Goal: Information Seeking & Learning: Learn about a topic

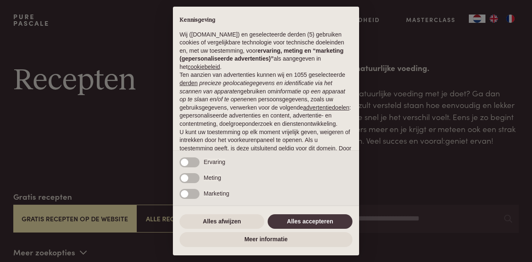
click at [455, 46] on div "× Kennisgeving Wij (purepascale.com) en geselecteerde derden (5) gebruiken cook…" at bounding box center [266, 131] width 532 height 262
click at [328, 224] on button "Alles accepteren" at bounding box center [310, 222] width 85 height 15
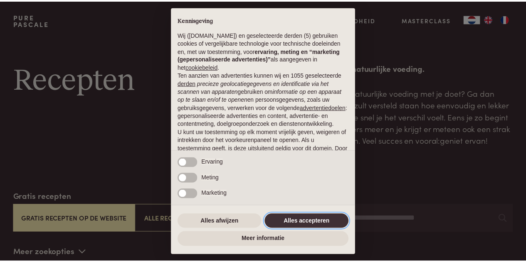
scroll to position [72, 0]
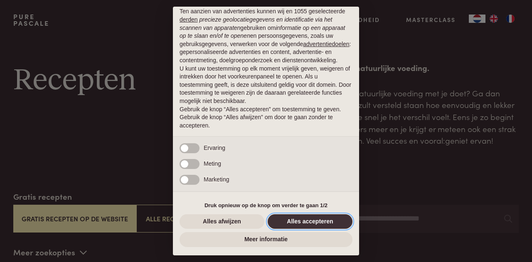
click at [297, 225] on button "Alles accepteren" at bounding box center [310, 222] width 85 height 15
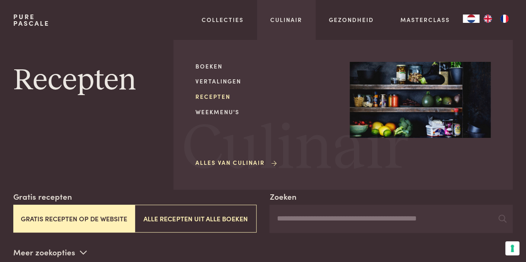
click at [225, 98] on link "Recepten" at bounding box center [265, 96] width 141 height 9
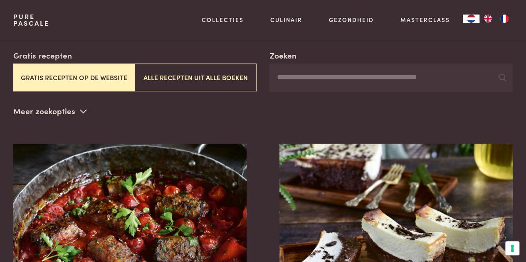
scroll to position [151, 0]
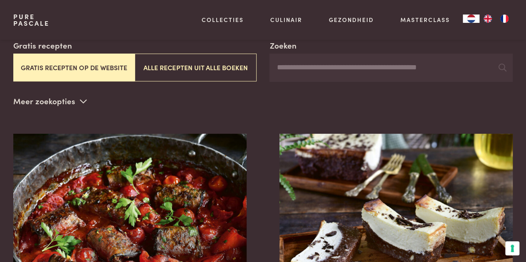
click at [99, 74] on button "Gratis recepten op de website" at bounding box center [73, 68] width 121 height 28
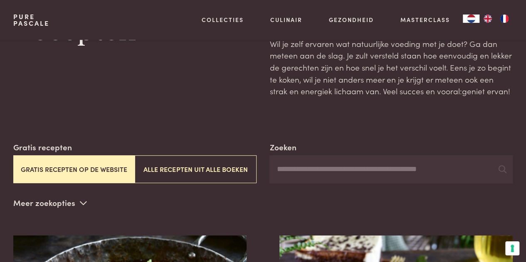
scroll to position [51, 0]
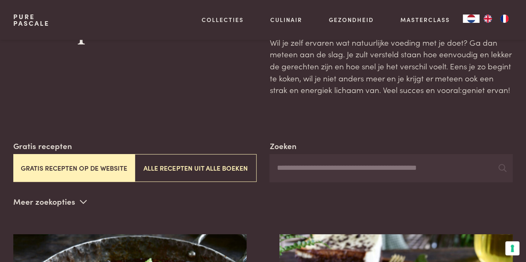
click at [289, 170] on input "Zoeken" at bounding box center [390, 168] width 243 height 28
type input "*****"
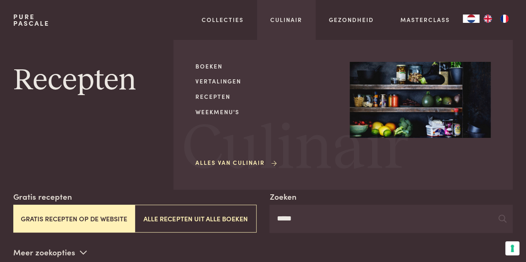
drag, startPoint x: 248, startPoint y: 21, endPoint x: 268, endPoint y: 20, distance: 19.6
click at [248, 21] on div "Collecties Kitchenware Tableware Bathroom Interior Inspiratie Alles van Collect…" at bounding box center [222, 20] width 69 height 40
click at [228, 93] on link "Recepten" at bounding box center [265, 96] width 141 height 9
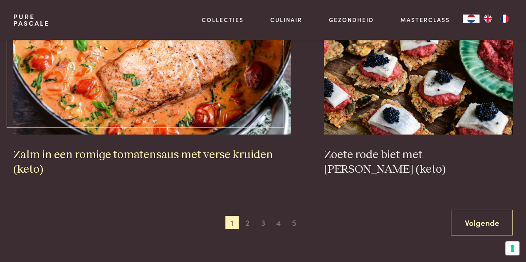
scroll to position [1475, 0]
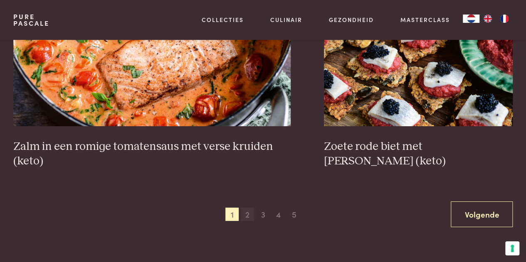
click at [252, 217] on span "2" at bounding box center [247, 214] width 13 height 13
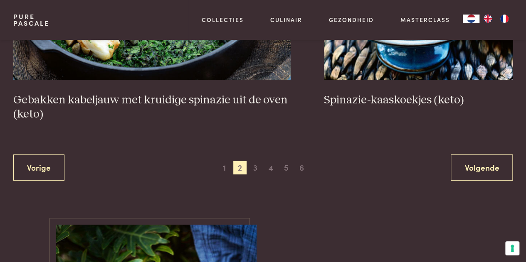
scroll to position [1543, 0]
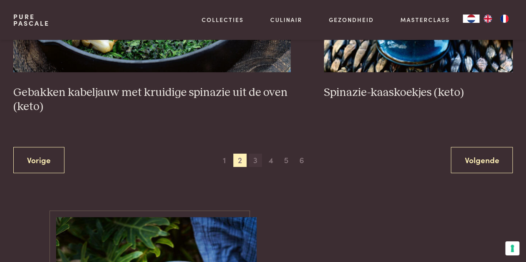
click at [256, 166] on span "3" at bounding box center [255, 160] width 13 height 13
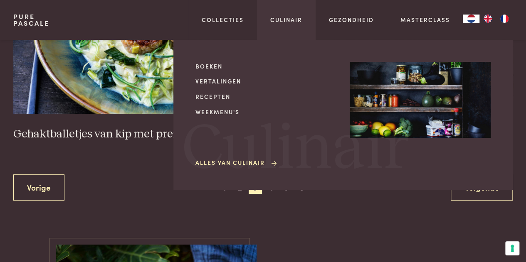
scroll to position [1555, 0]
